Goal: Task Accomplishment & Management: Manage account settings

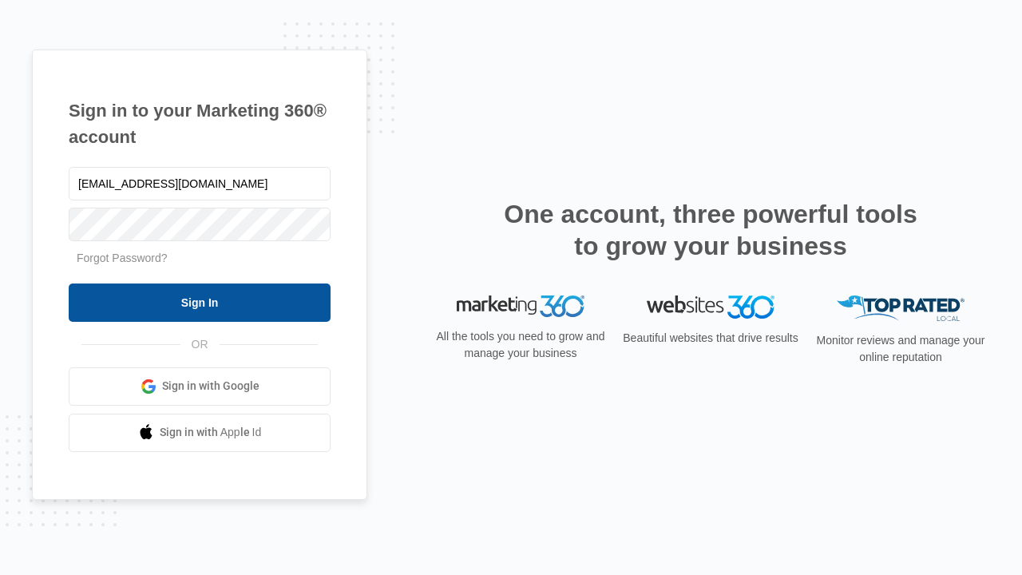
click at [200, 302] on input "Sign In" at bounding box center [200, 302] width 262 height 38
